Goal: Task Accomplishment & Management: Use online tool/utility

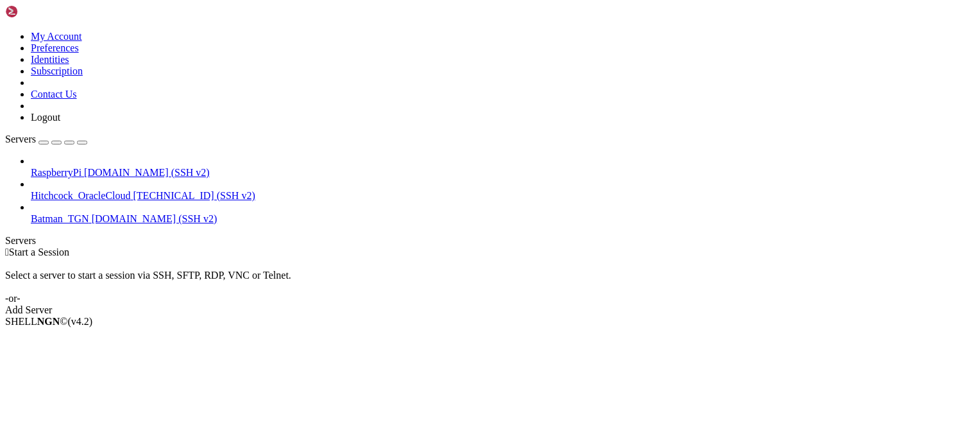
drag, startPoint x: 0, startPoint y: 0, endPoint x: 956, endPoint y: 81, distance: 959.8
click at [956, 246] on div " Start a Session Select a server to start a session via SSH, SFTP, RDP, VNC or…" at bounding box center [485, 280] width 960 height 69
click at [119, 167] on span "[DOMAIN_NAME] (SSH v2)" at bounding box center [147, 172] width 126 height 11
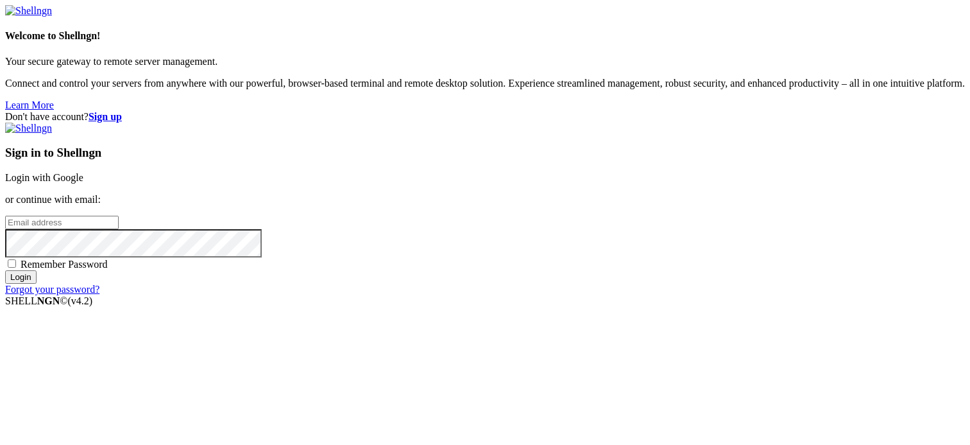
click at [83, 172] on link "Login with Google" at bounding box center [44, 177] width 78 height 11
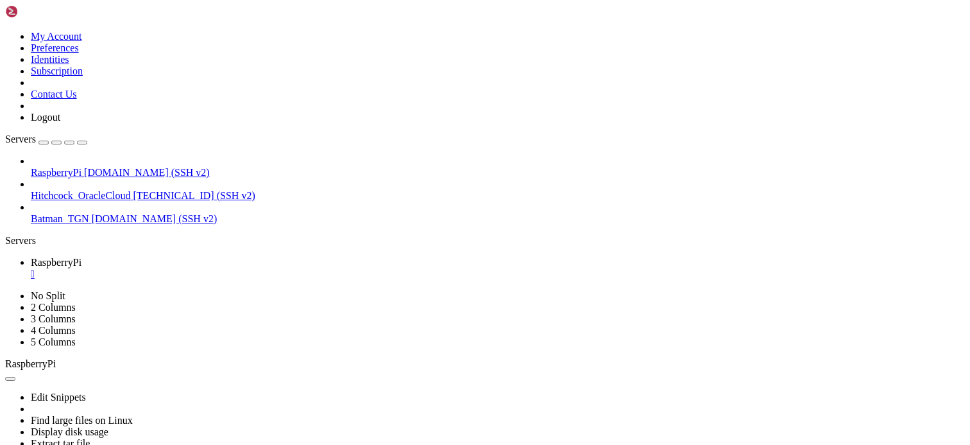
click at [242, 268] on div "" at bounding box center [498, 274] width 935 height 12
